Goal: Check status: Check status

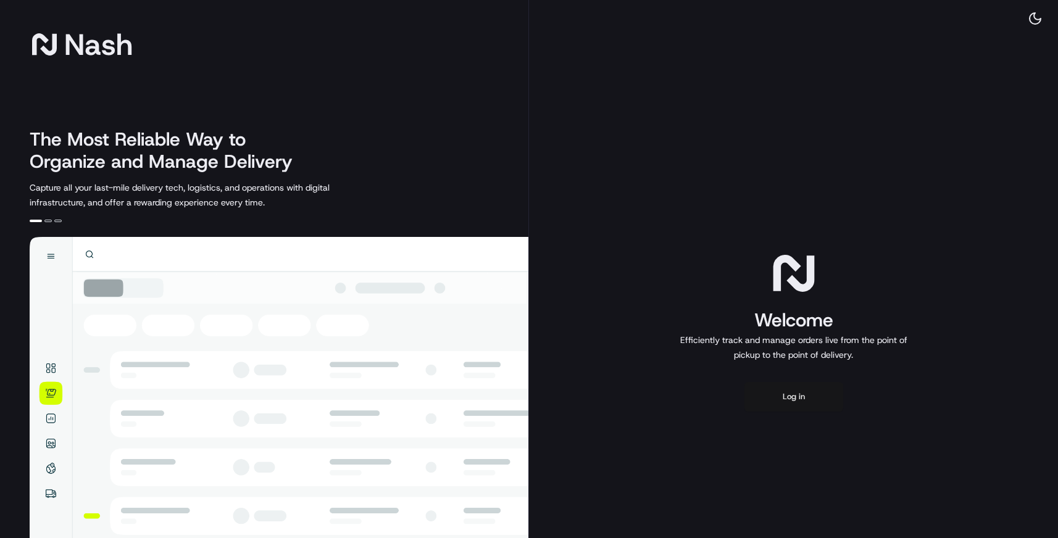
click at [810, 393] on button "Log in" at bounding box center [794, 397] width 99 height 30
